Goal: Register for event/course

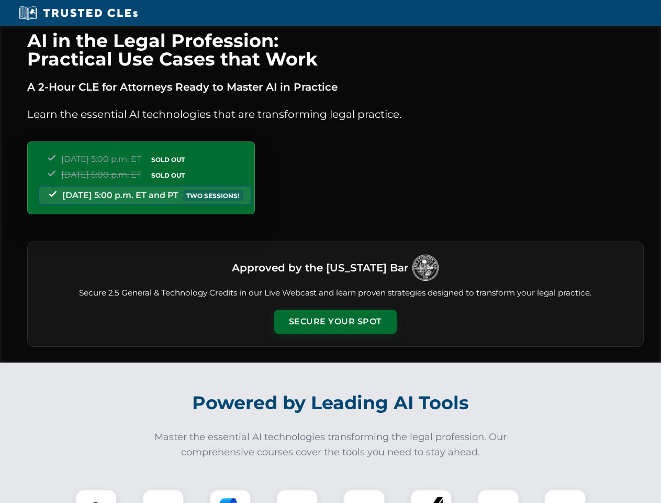
click at [335, 322] on button "Secure Your Spot" at bounding box center [335, 321] width 123 height 24
click at [96, 496] on img at bounding box center [96, 510] width 30 height 30
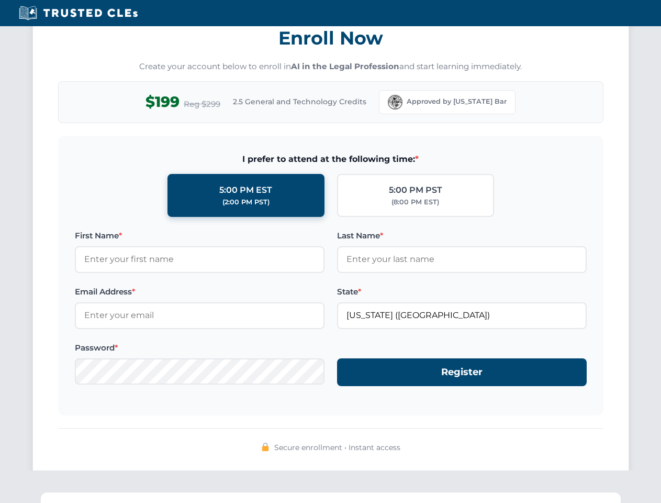
scroll to position [1028, 0]
